Goal: Find specific page/section: Find specific page/section

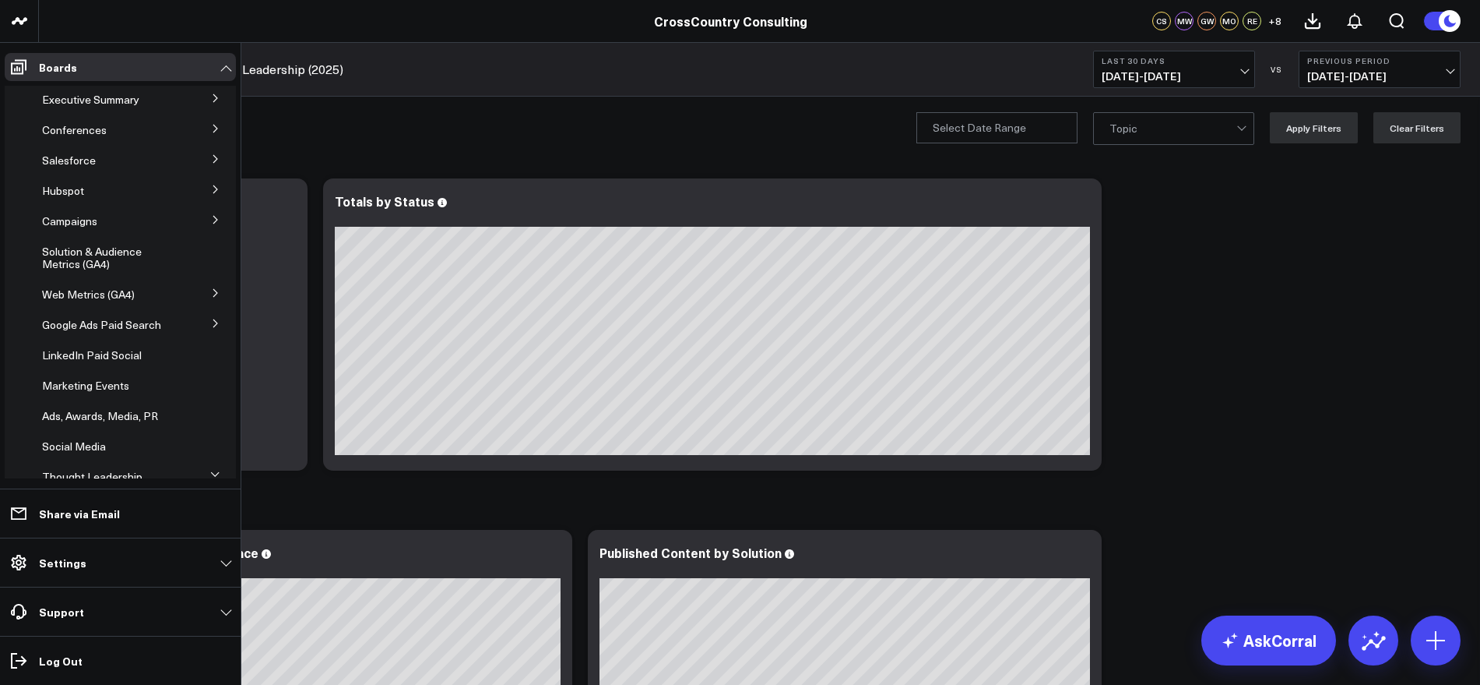
click at [211, 99] on icon at bounding box center [215, 97] width 9 height 9
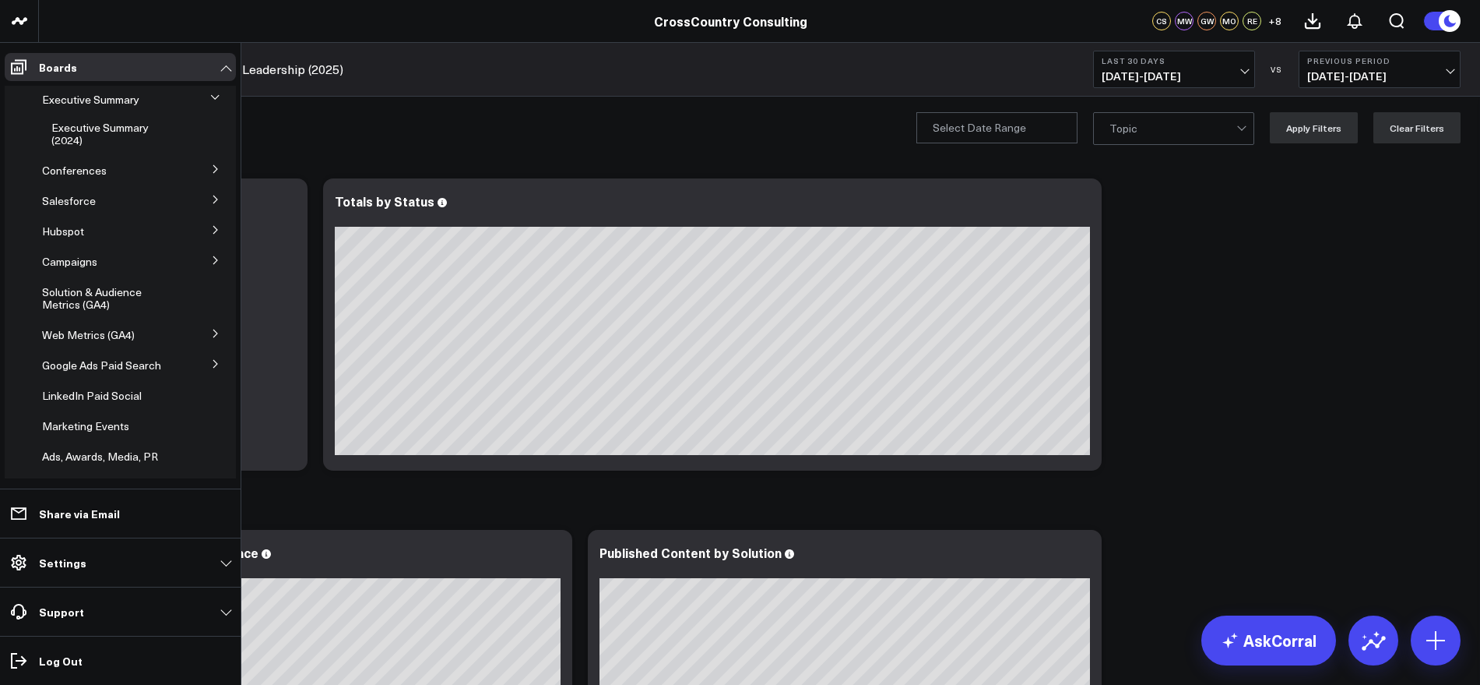
click at [211, 164] on icon at bounding box center [215, 168] width 9 height 9
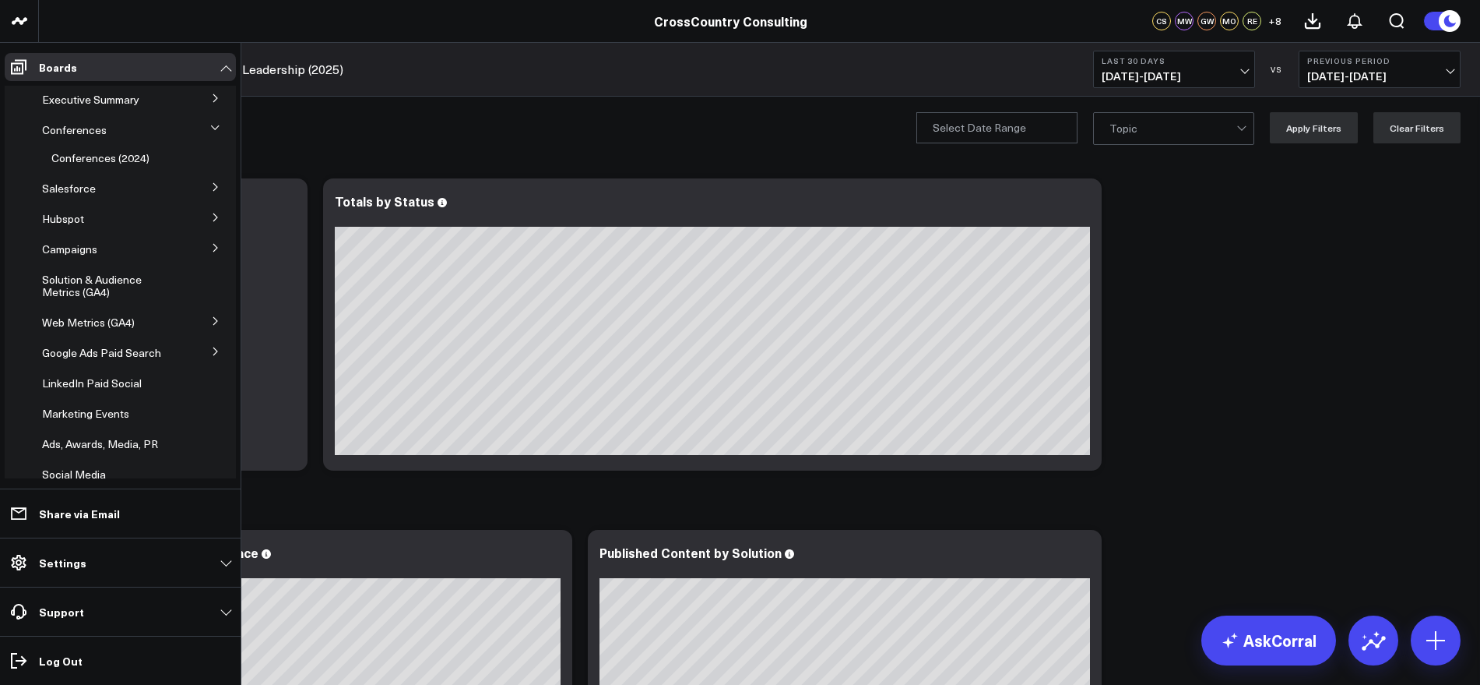
click at [210, 192] on button at bounding box center [215, 185] width 40 height 23
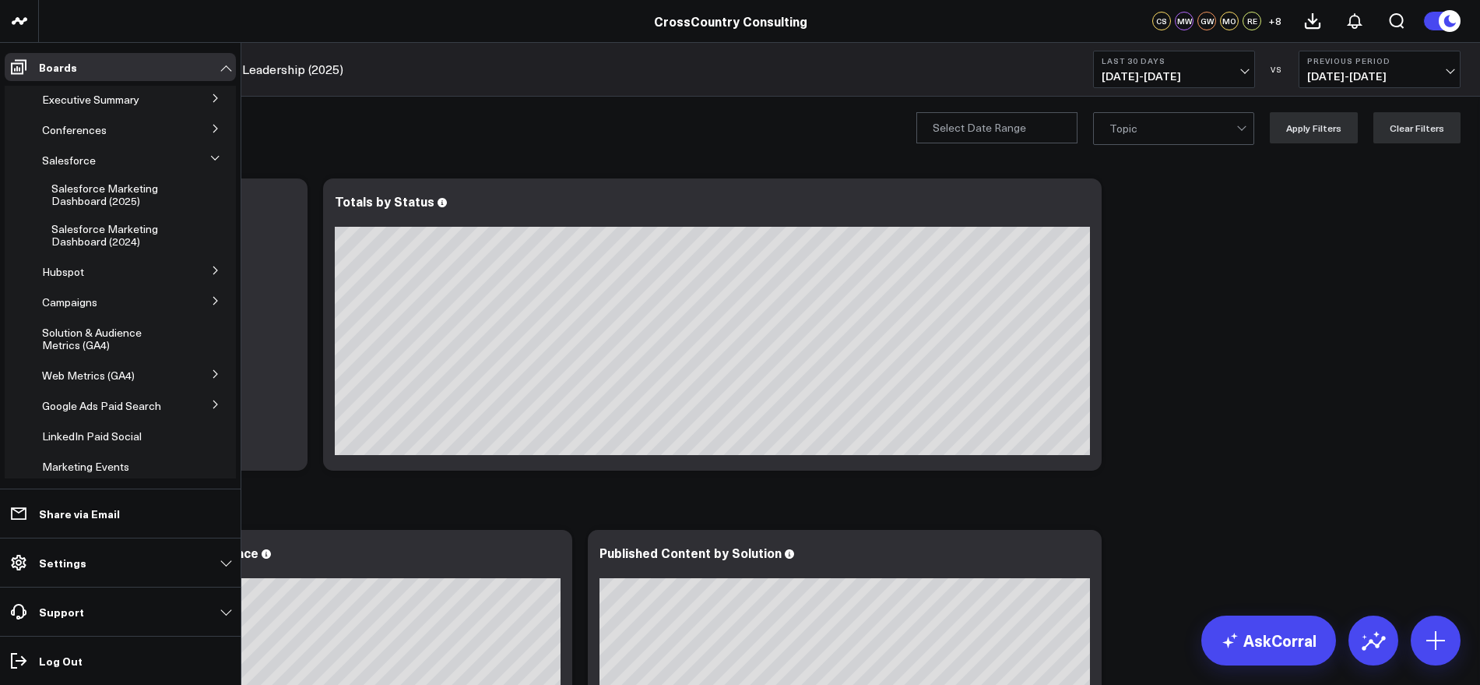
click at [213, 270] on icon at bounding box center [215, 270] width 4 height 8
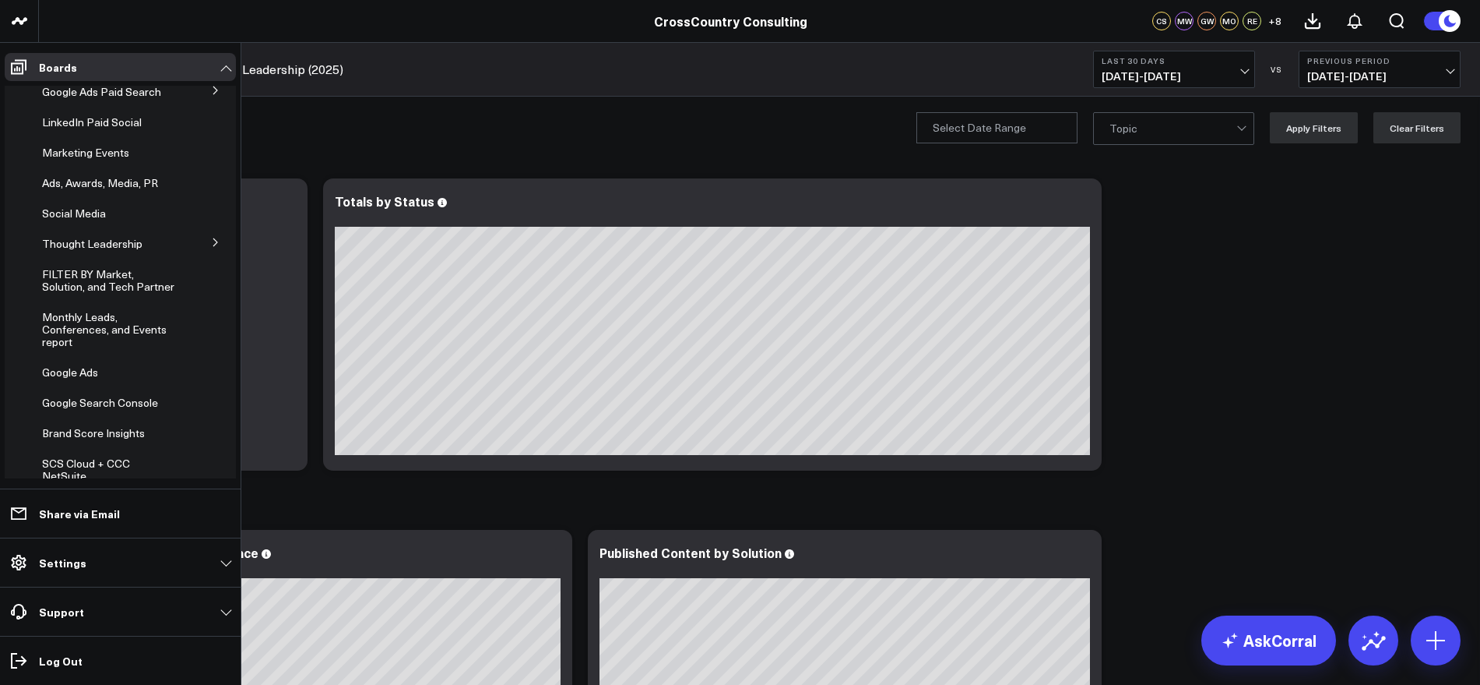
scroll to position [353, 0]
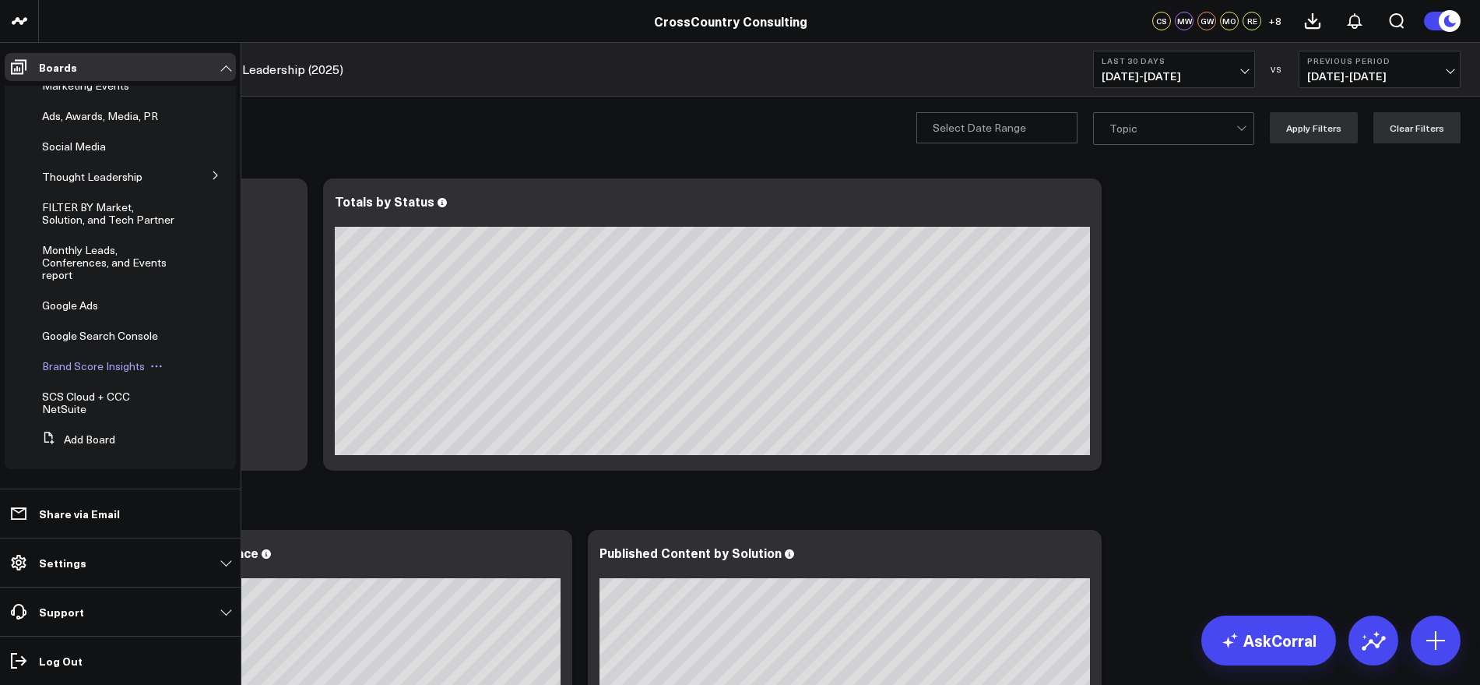
click at [116, 360] on span "Brand Score Insights" at bounding box center [93, 365] width 103 height 15
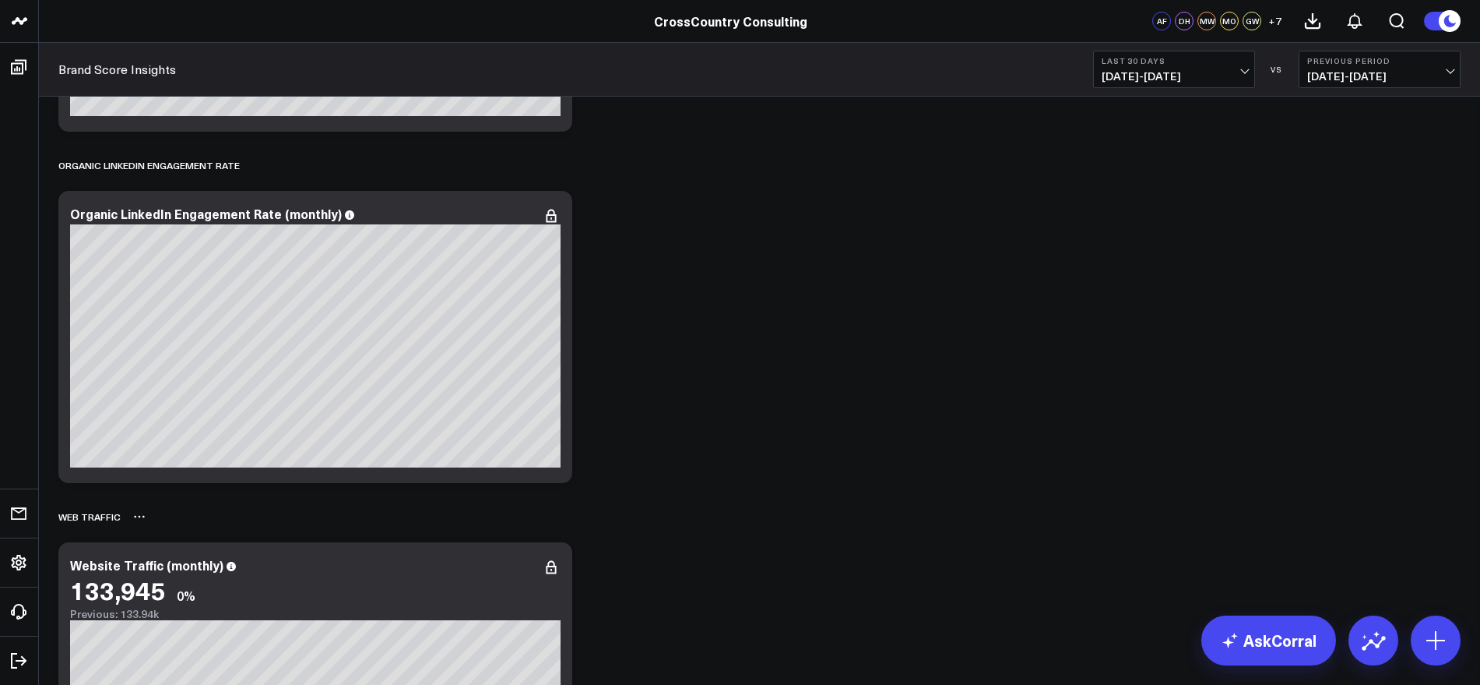
scroll to position [2726, 0]
